Goal: Transaction & Acquisition: Purchase product/service

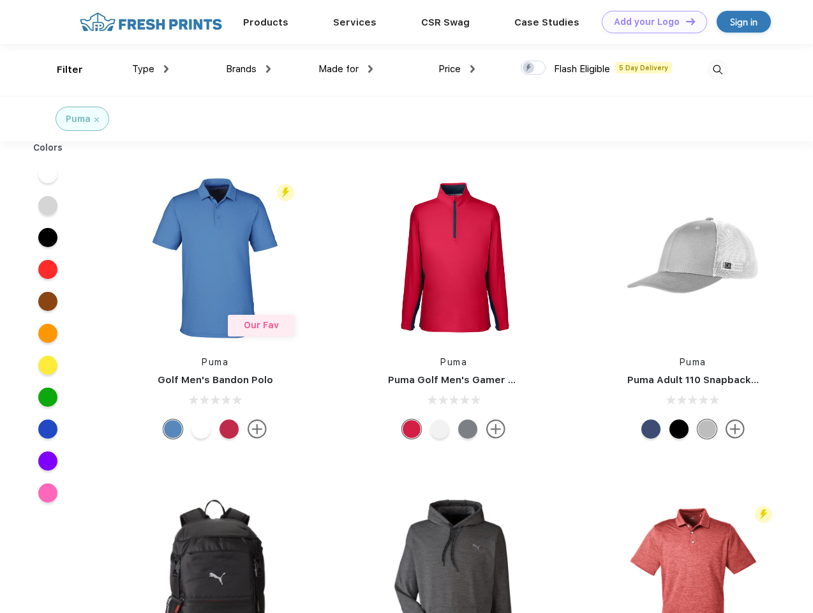
scroll to position [1, 0]
click at [650, 22] on link "Add your Logo Design Tool" at bounding box center [654, 22] width 105 height 22
click at [0, 0] on div "Design Tool" at bounding box center [0, 0] width 0 height 0
click at [685, 21] on link "Add your Logo Design Tool" at bounding box center [654, 22] width 105 height 22
click at [61, 70] on div "Filter" at bounding box center [70, 70] width 26 height 15
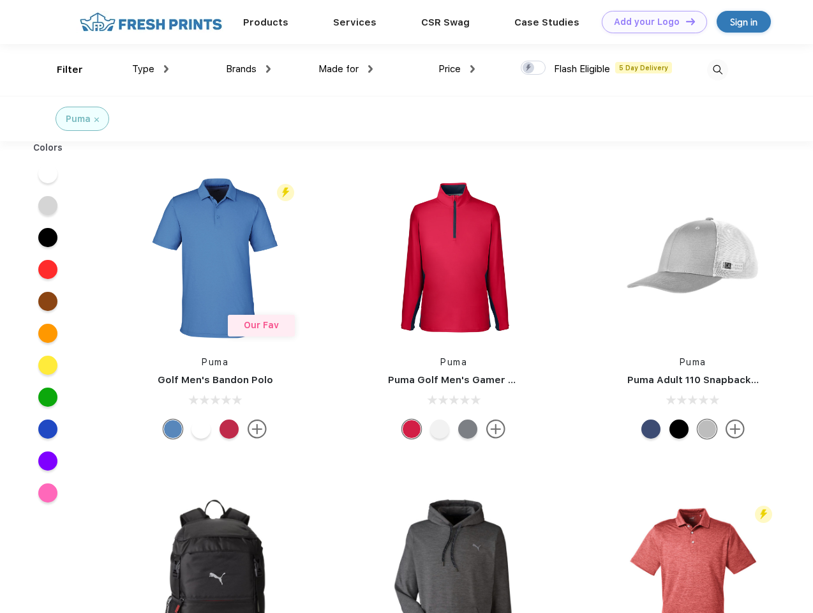
click at [151, 69] on span "Type" at bounding box center [143, 68] width 22 height 11
click at [248, 69] on span "Brands" at bounding box center [241, 68] width 31 height 11
click at [346, 69] on span "Made for" at bounding box center [338, 68] width 40 height 11
click at [457, 69] on span "Price" at bounding box center [449, 68] width 22 height 11
click at [533, 68] on div at bounding box center [533, 68] width 25 height 14
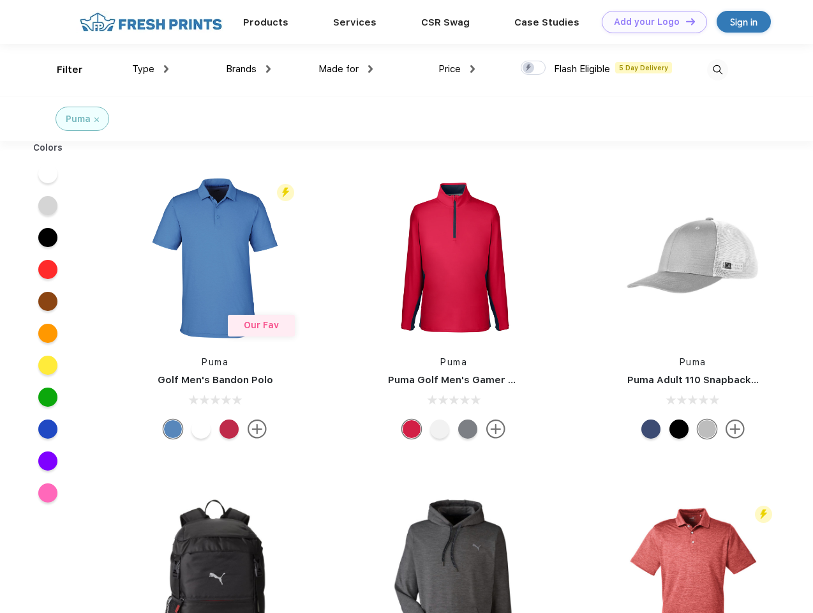
click at [529, 68] on input "checkbox" at bounding box center [525, 64] width 8 height 8
click at [717, 70] on img at bounding box center [717, 69] width 21 height 21
